Goal: Task Accomplishment & Management: Use online tool/utility

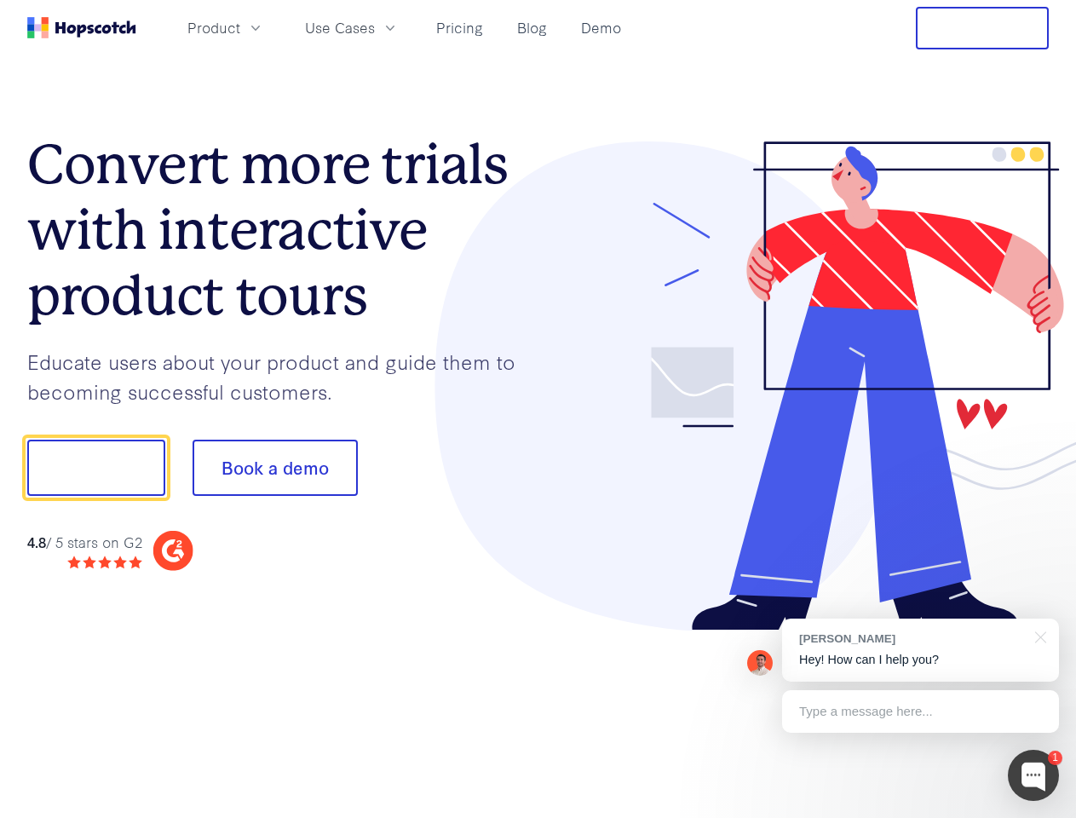
click at [538, 409] on div at bounding box center [793, 386] width 511 height 490
click at [240, 27] on span "Product" at bounding box center [213, 27] width 53 height 21
click at [375, 27] on span "Use Cases" at bounding box center [340, 27] width 70 height 21
click at [982, 28] on button "Free Trial" at bounding box center [982, 28] width 133 height 43
click at [95, 468] on button "Show me!" at bounding box center [96, 468] width 138 height 56
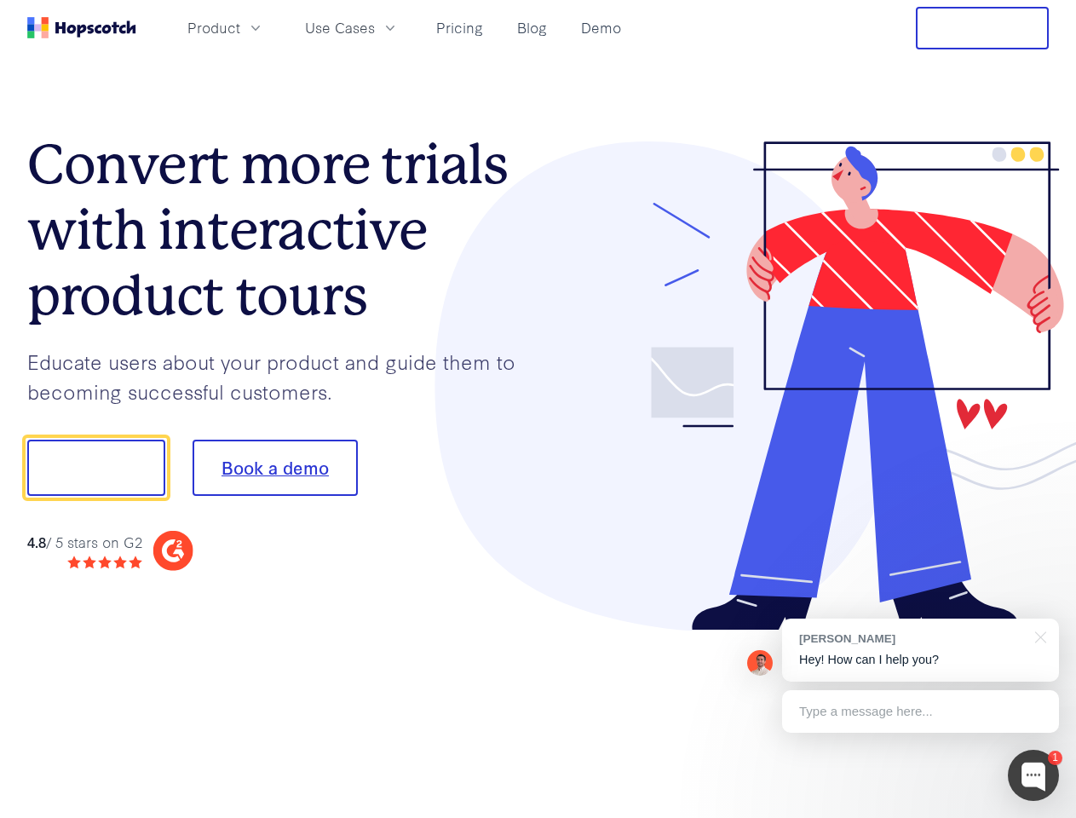
click at [274, 468] on button "Book a demo" at bounding box center [274, 468] width 165 height 56
click at [1033, 775] on div at bounding box center [1033, 775] width 51 height 51
click at [920, 650] on div "[PERSON_NAME] Hey! How can I help you?" at bounding box center [920, 649] width 277 height 63
click at [1037, 817] on div "1 [PERSON_NAME] Hey! How can I help you? Type a message here... Free live chat …" at bounding box center [538, 818] width 1076 height 0
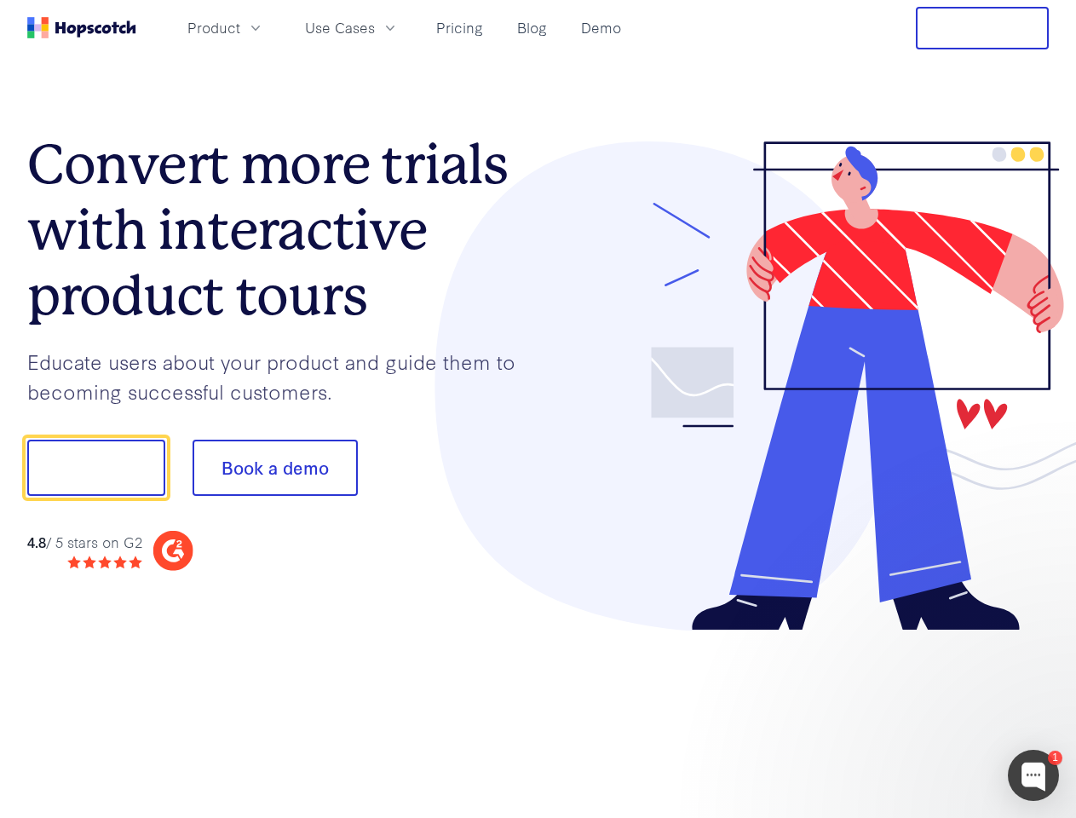
click at [920, 711] on div at bounding box center [898, 580] width 319 height 340
